Goal: Transaction & Acquisition: Purchase product/service

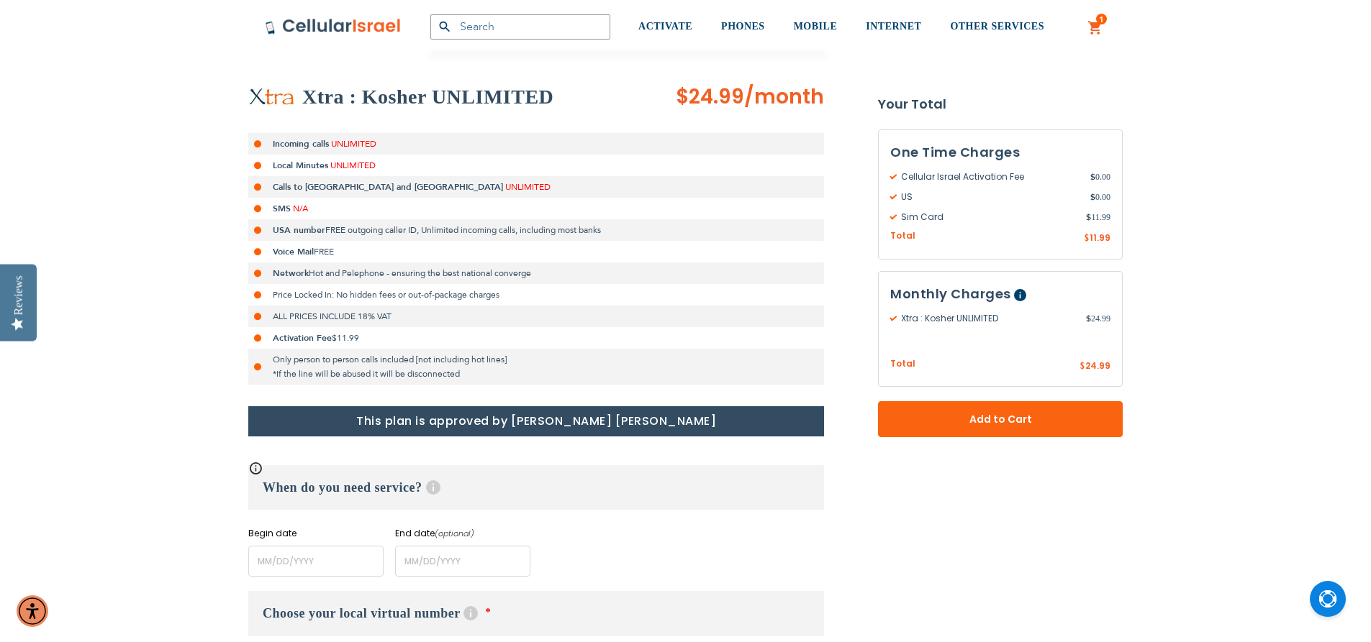
scroll to position [235, 0]
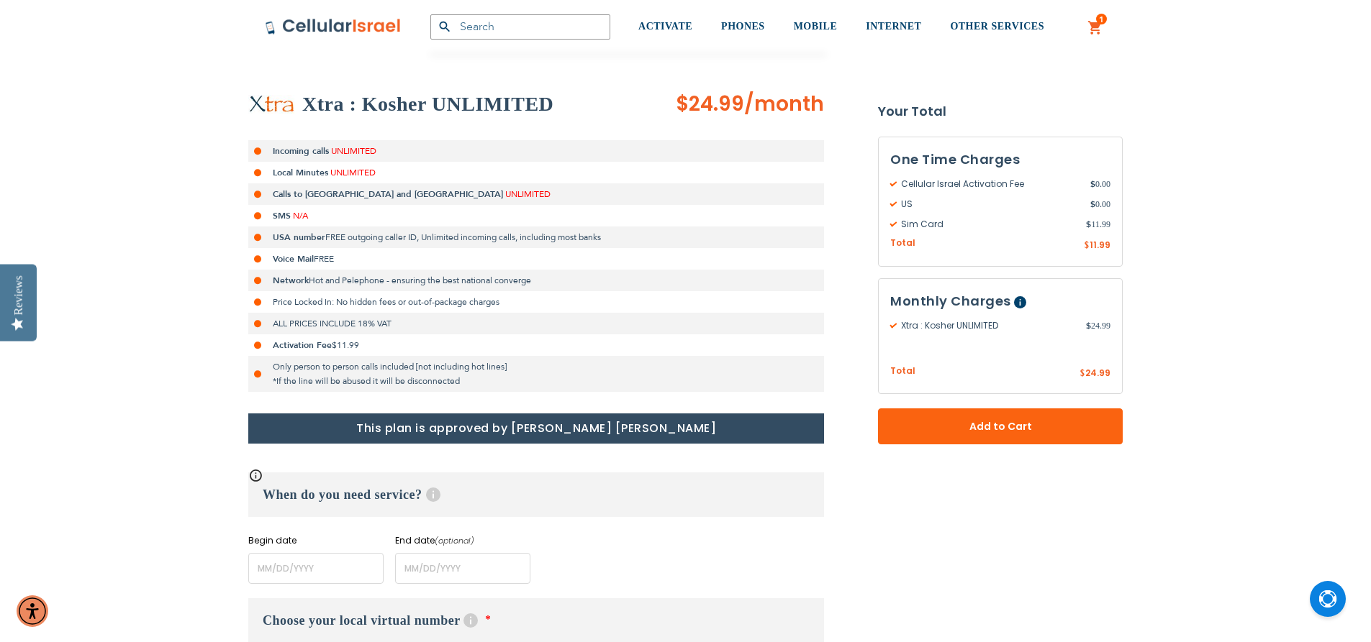
drag, startPoint x: 1377, startPoint y: 93, endPoint x: 1368, endPoint y: 119, distance: 27.5
click at [334, 573] on input "name" at bounding box center [315, 568] width 135 height 31
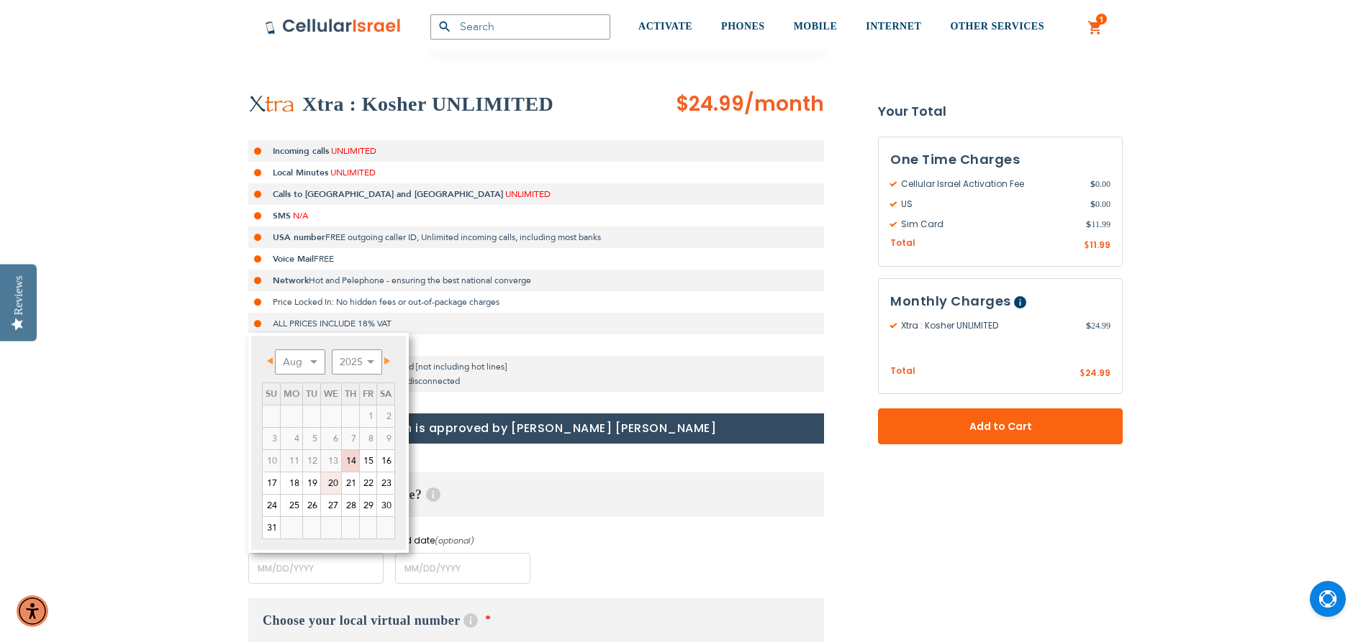
click at [337, 487] on link "20" at bounding box center [331, 484] width 20 height 22
type input "[DATE]"
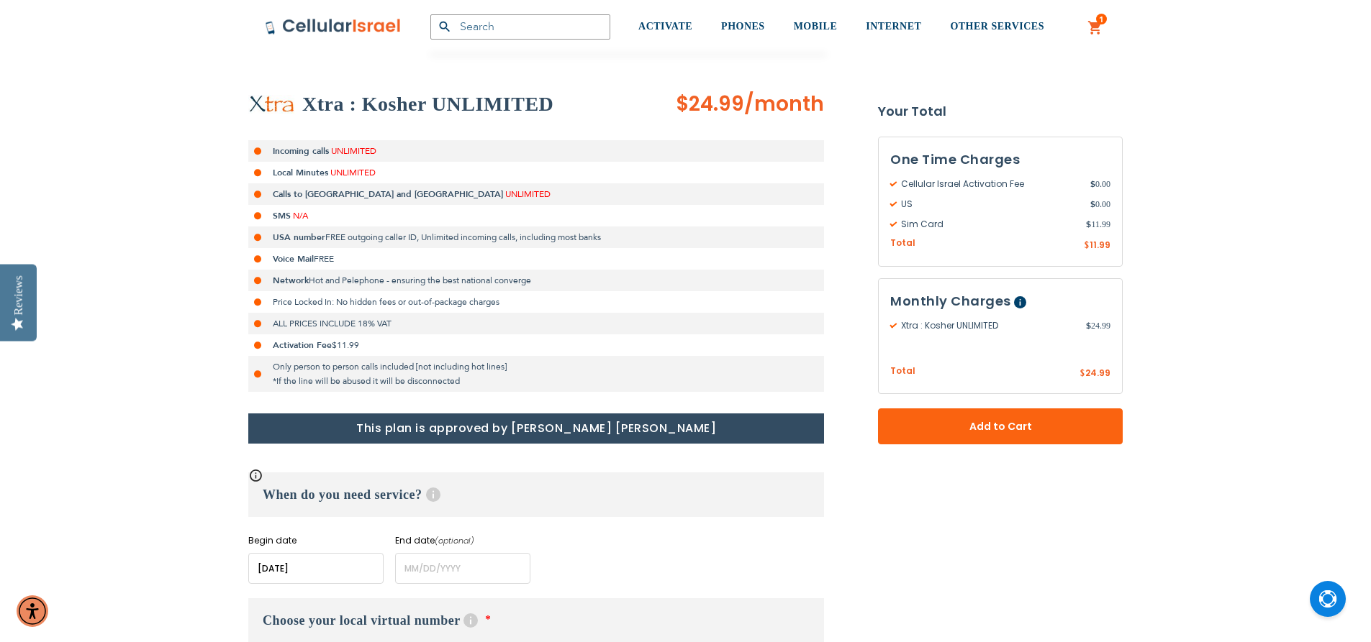
click at [673, 472] on div "Xtra : Kosher UNLIMITED $24.99 /month Incoming calls UNLIMITED Local Minutes UN…" at bounding box center [536, 337] width 576 height 494
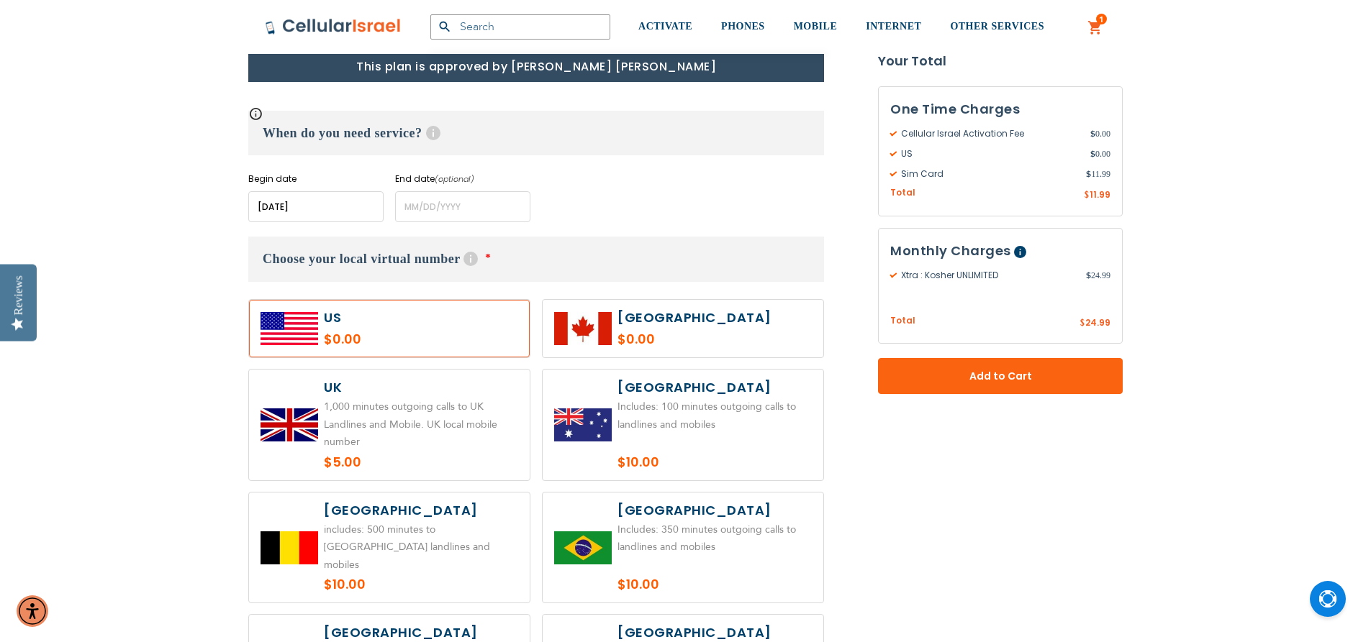
scroll to position [609, 0]
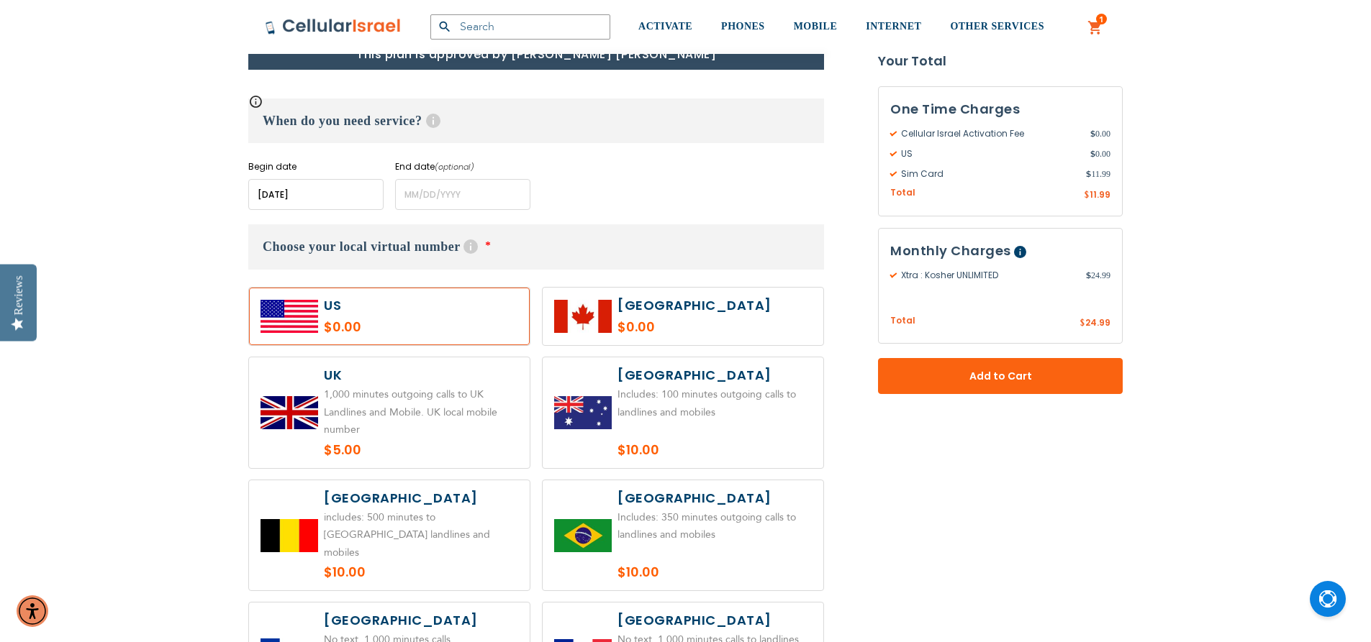
click at [367, 312] on label at bounding box center [389, 317] width 281 height 58
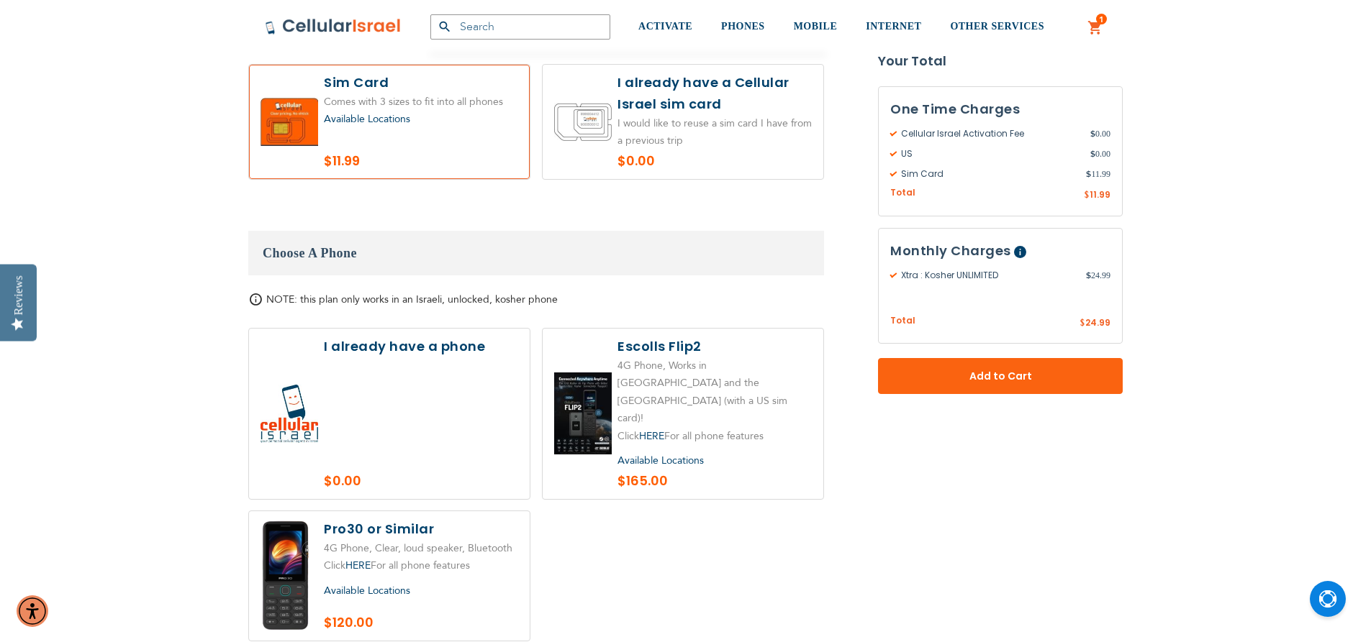
scroll to position [1486, 0]
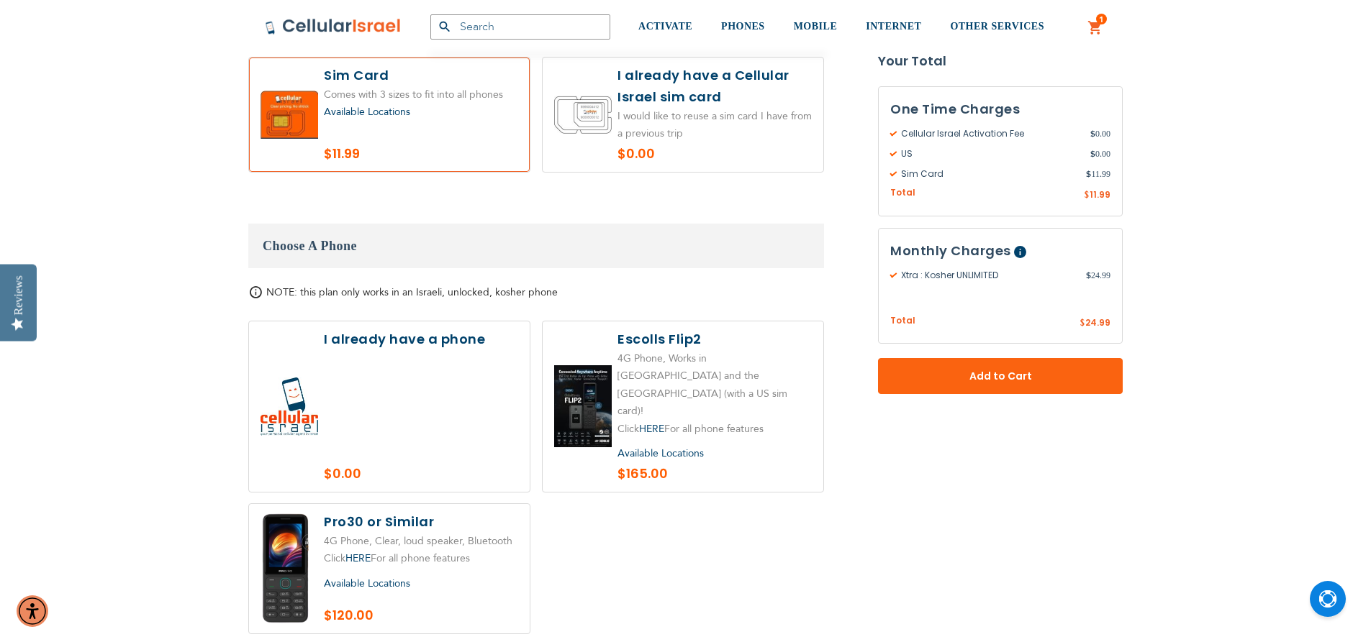
click at [453, 576] on div "Available Locations" at bounding box center [421, 585] width 194 height 18
click at [376, 518] on label at bounding box center [389, 568] width 281 height 129
radio input "true"
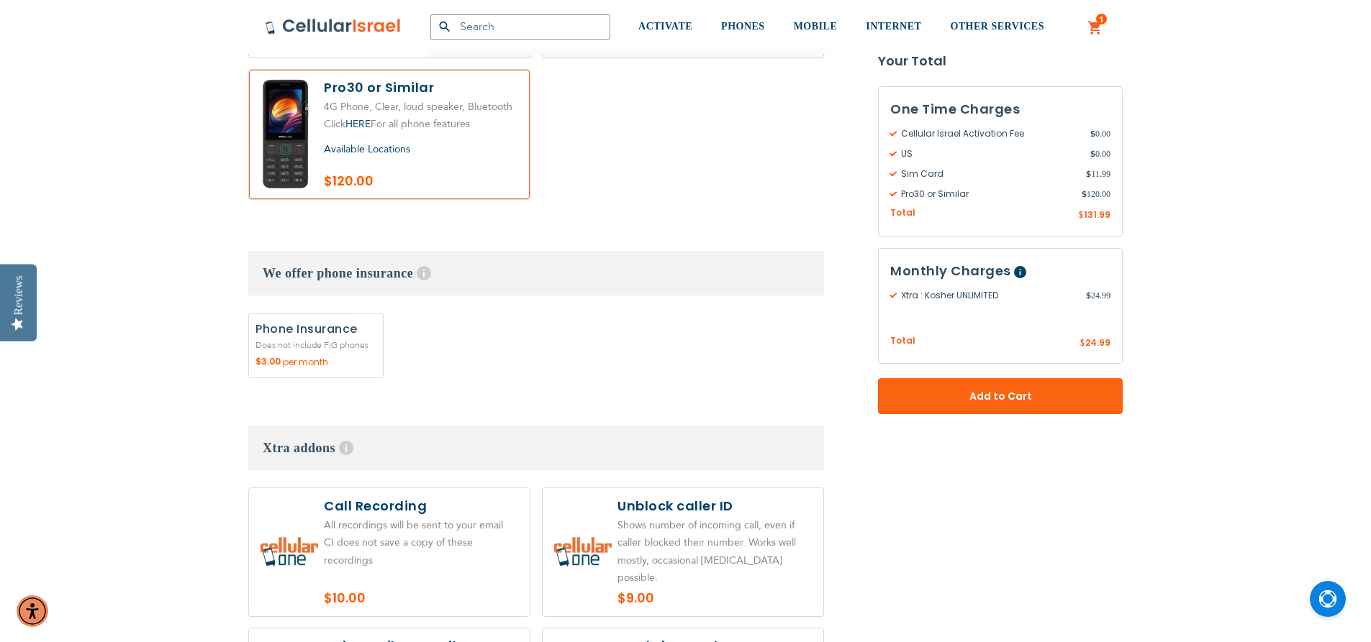
scroll to position [2219, 0]
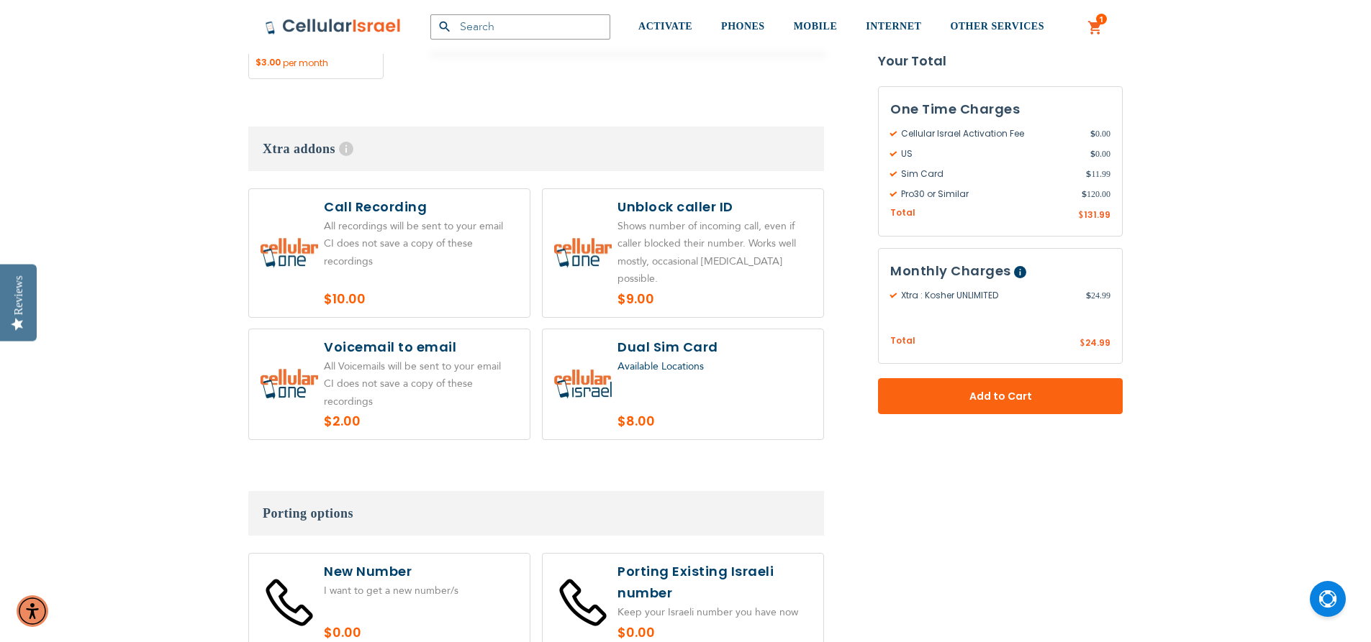
click at [455, 554] on label at bounding box center [389, 602] width 281 height 97
radio input "true"
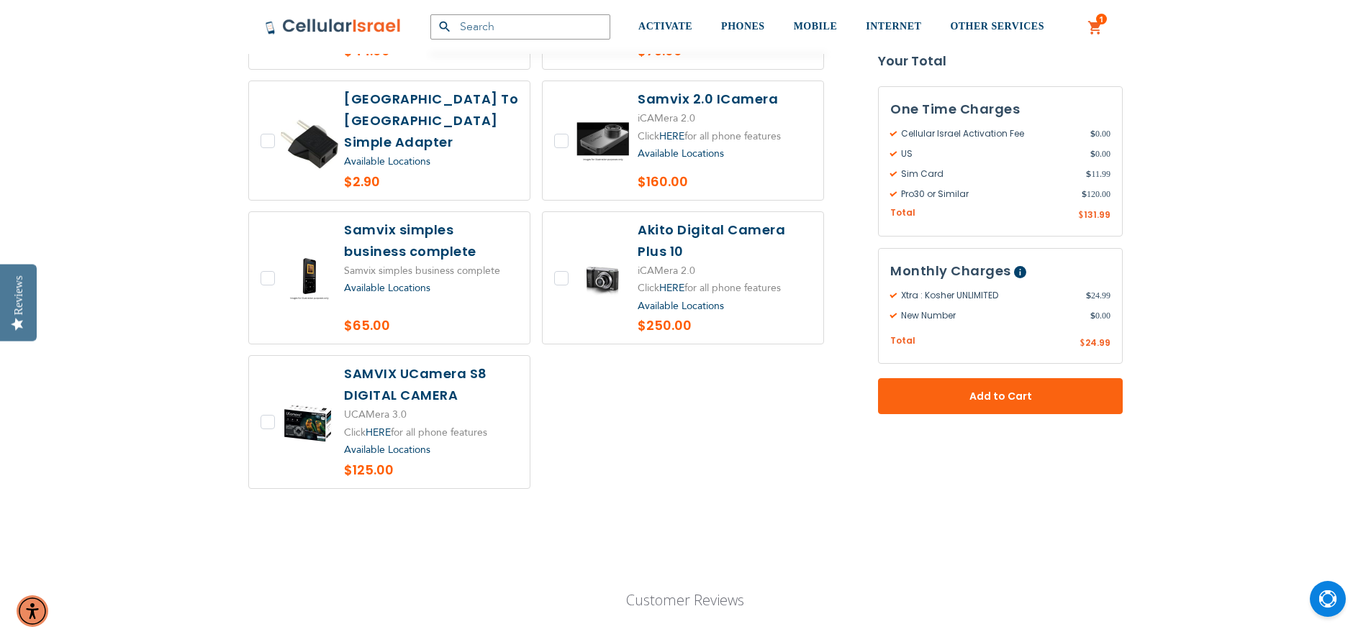
scroll to position [3195, 0]
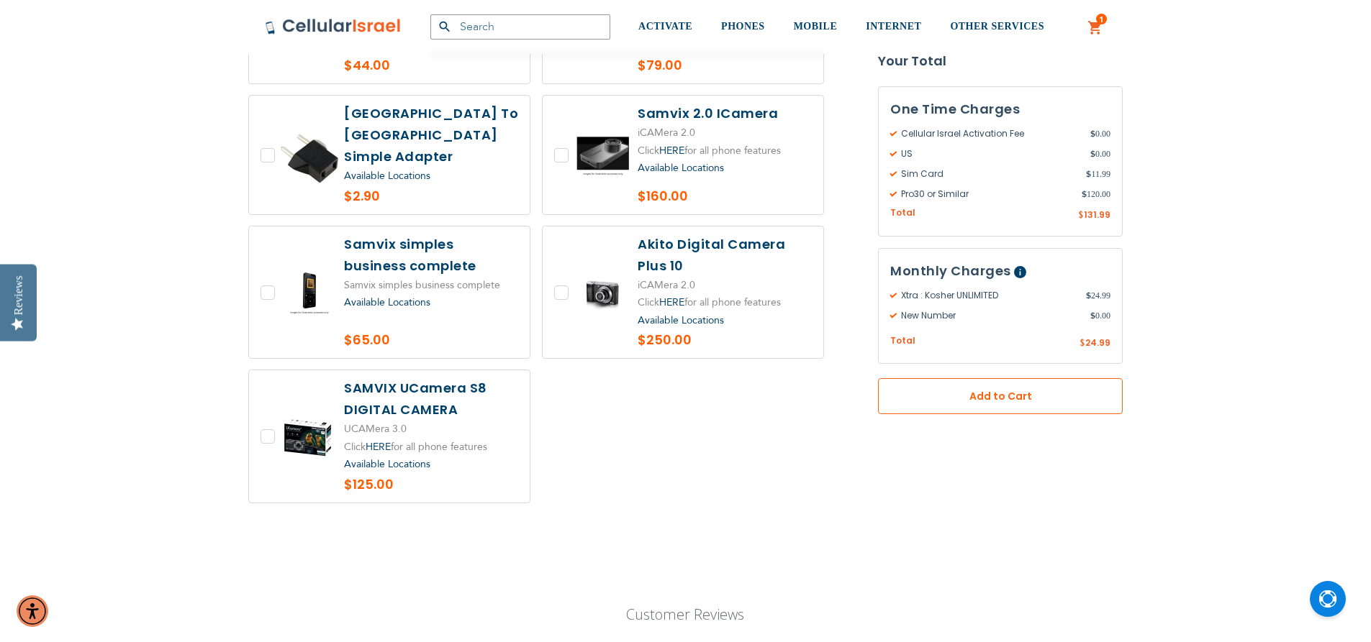
click at [1037, 389] on span "Add to Cart" at bounding box center [1000, 396] width 150 height 15
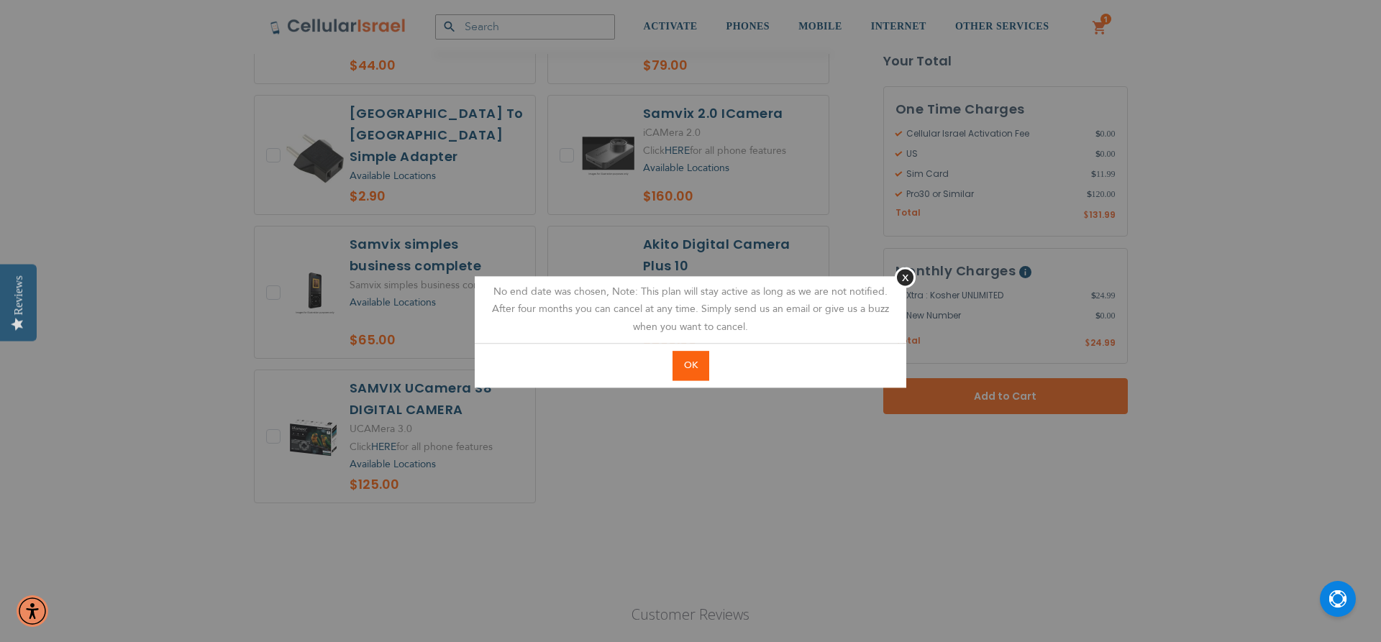
click at [683, 364] on button "OK" at bounding box center [691, 365] width 37 height 29
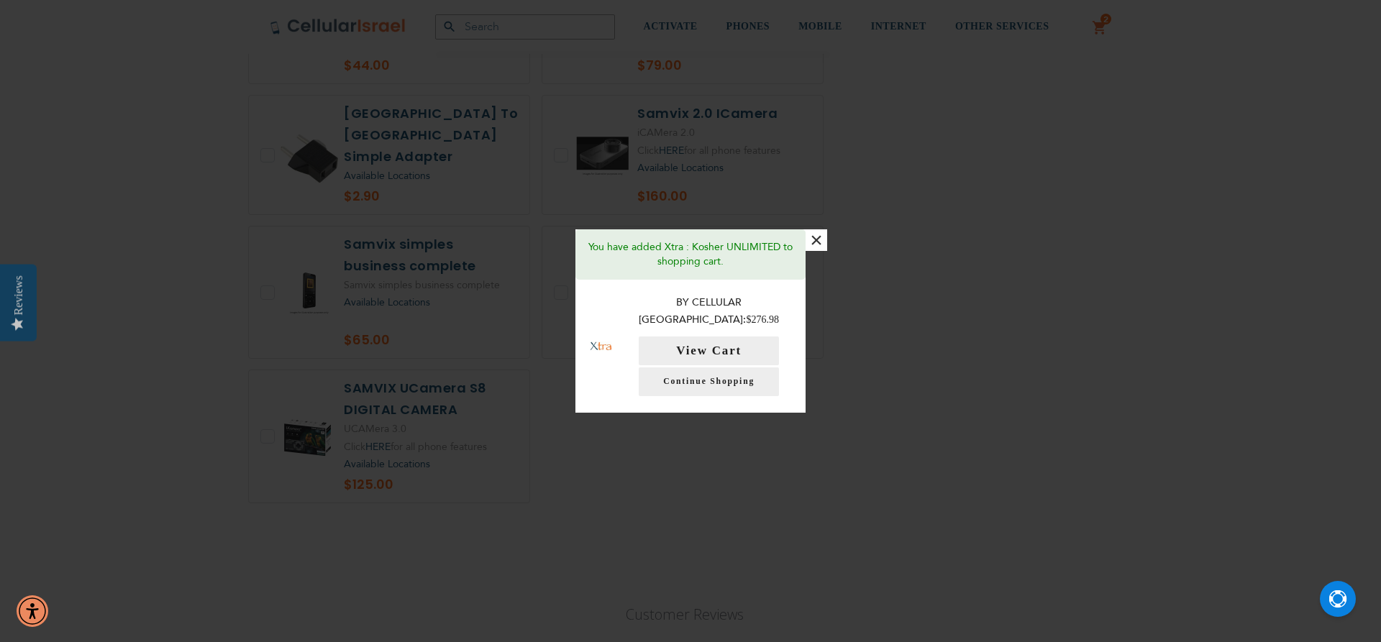
click at [824, 250] on button "×" at bounding box center [817, 240] width 22 height 22
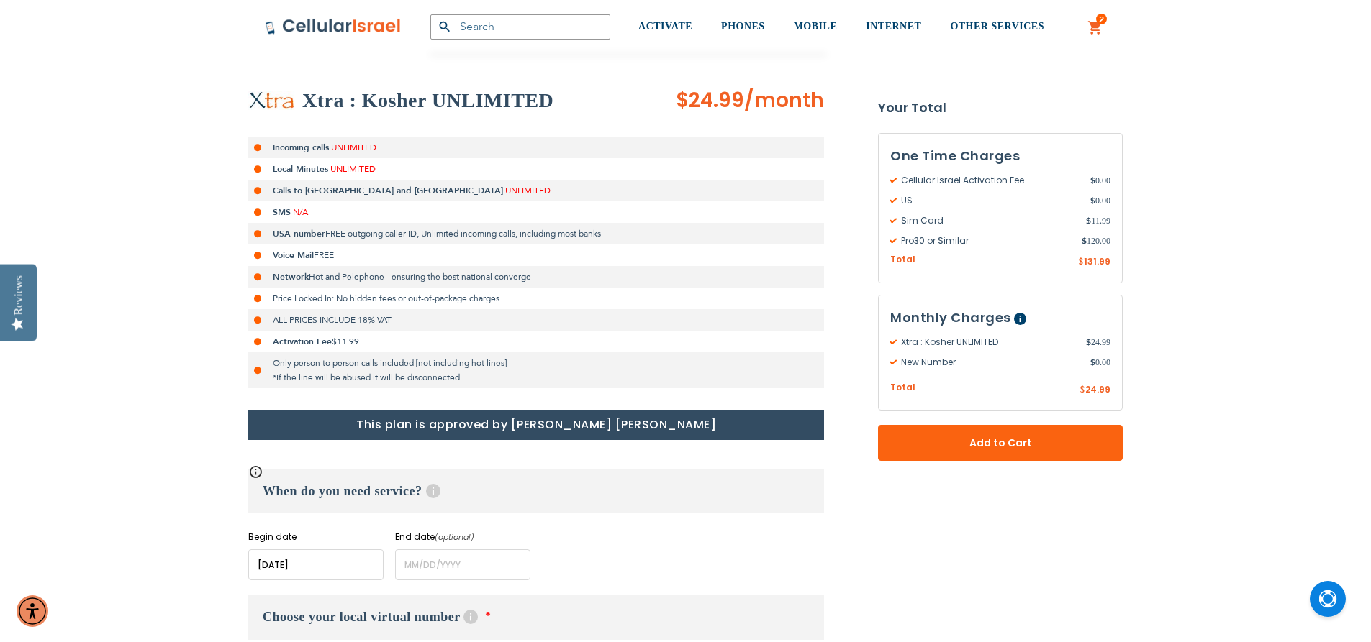
scroll to position [246, 0]
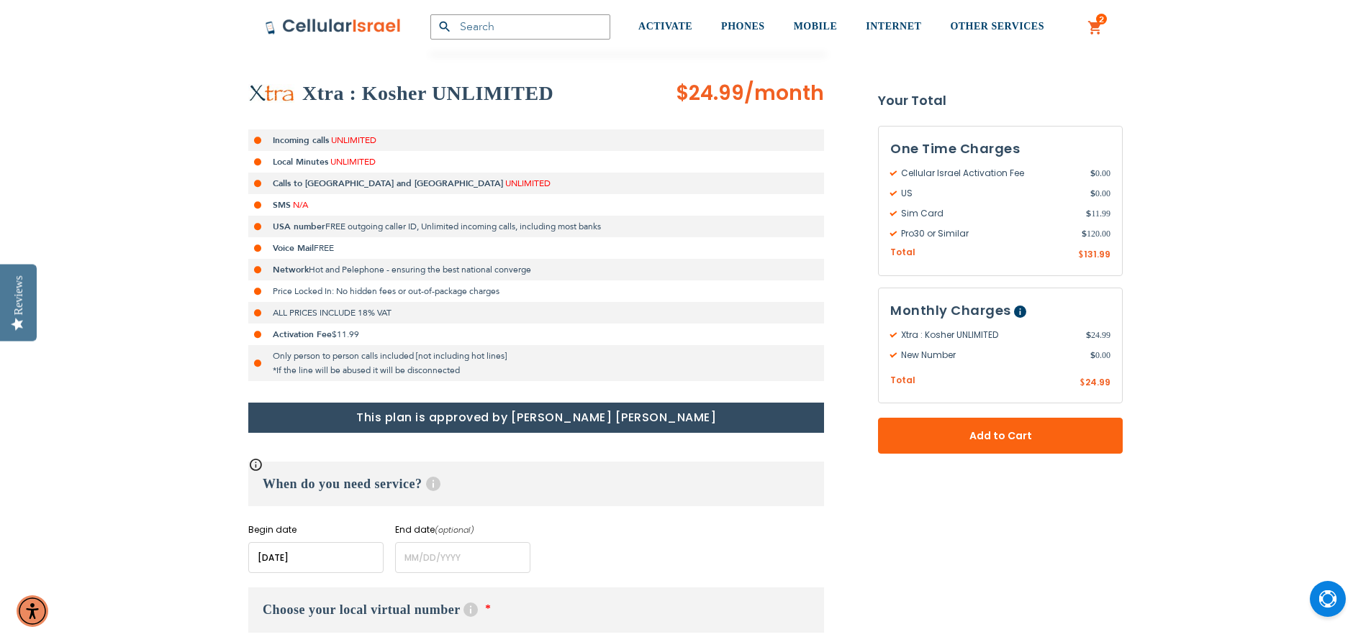
click at [1094, 36] on link "2 2 items My Cart" at bounding box center [1095, 27] width 16 height 17
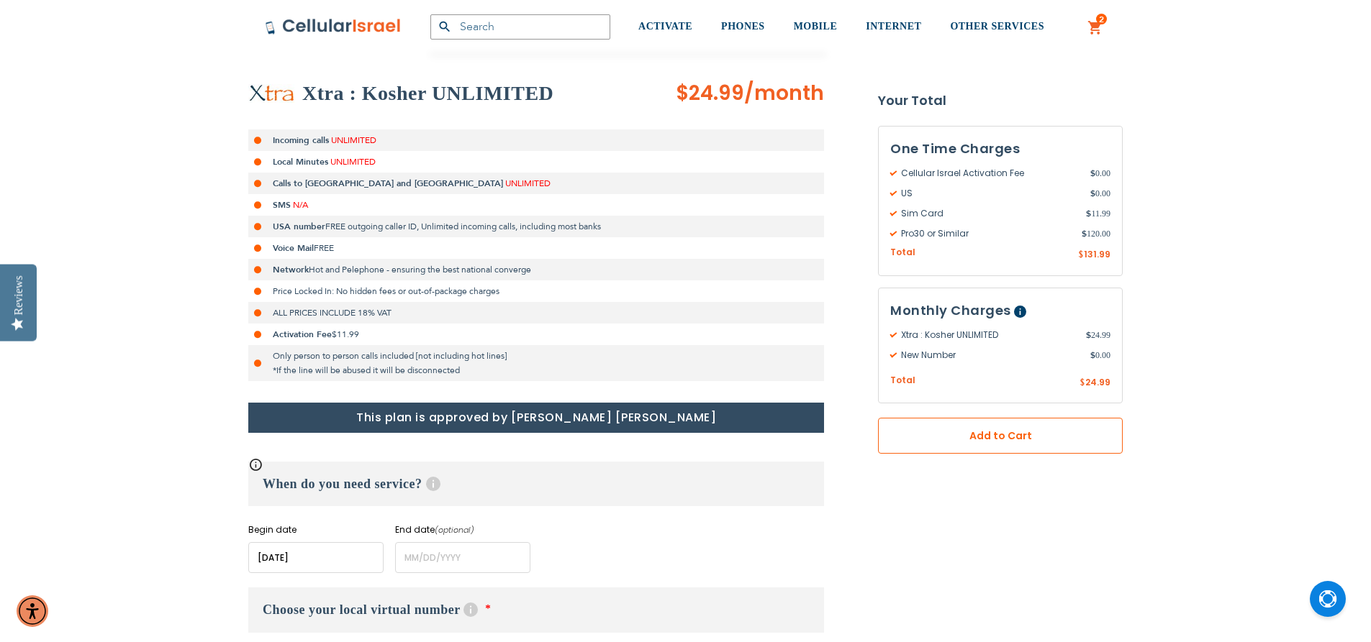
click at [1013, 438] on span "Add to Cart" at bounding box center [1000, 436] width 150 height 15
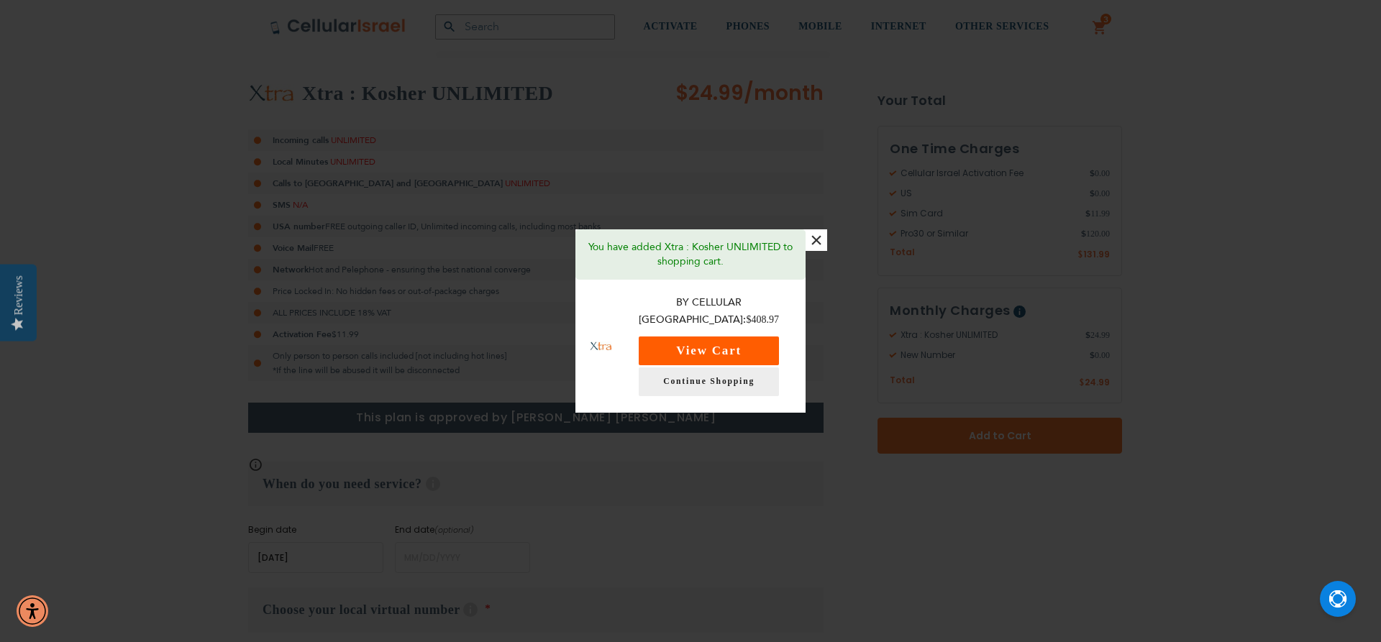
click at [762, 337] on button "View Cart" at bounding box center [709, 351] width 140 height 29
